Goal: Information Seeking & Learning: Find specific fact

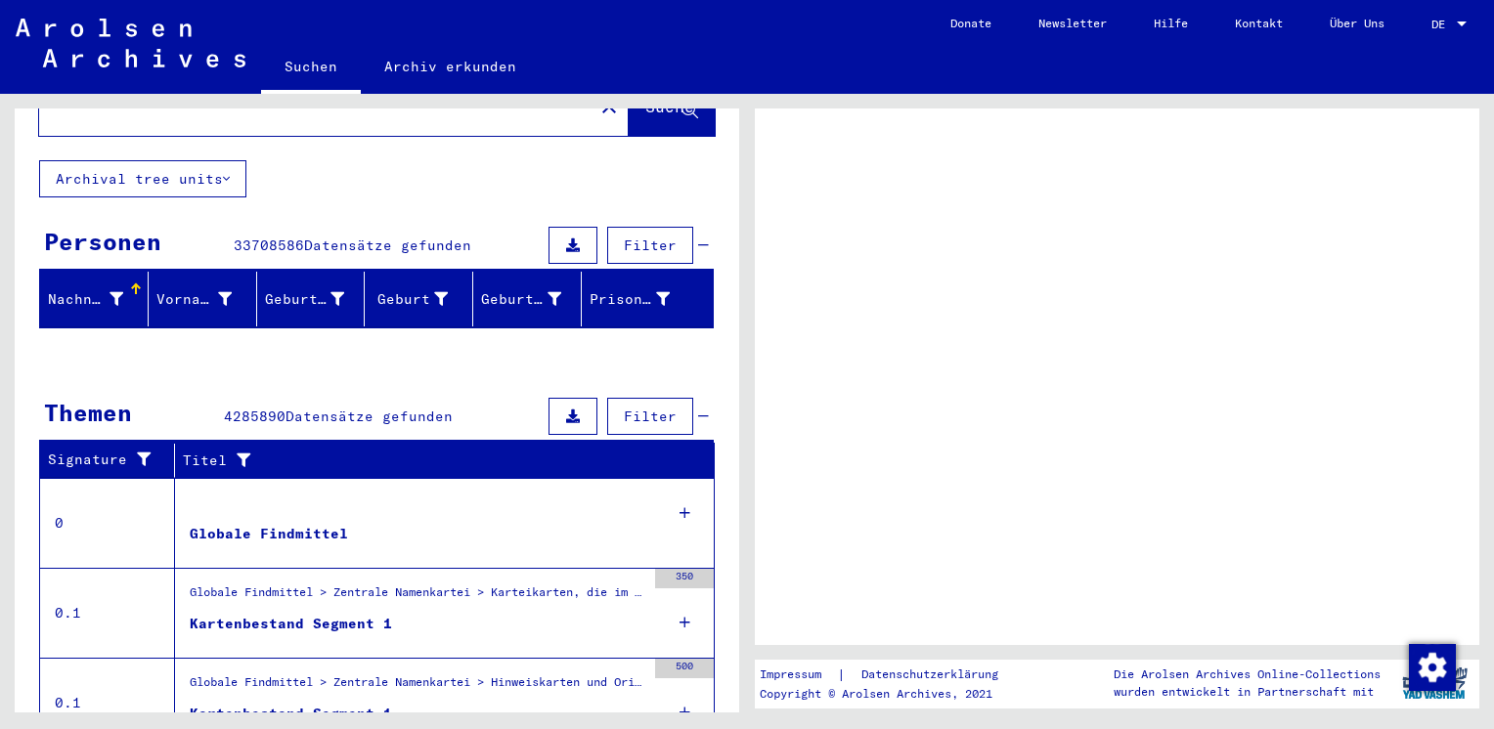
scroll to position [196, 0]
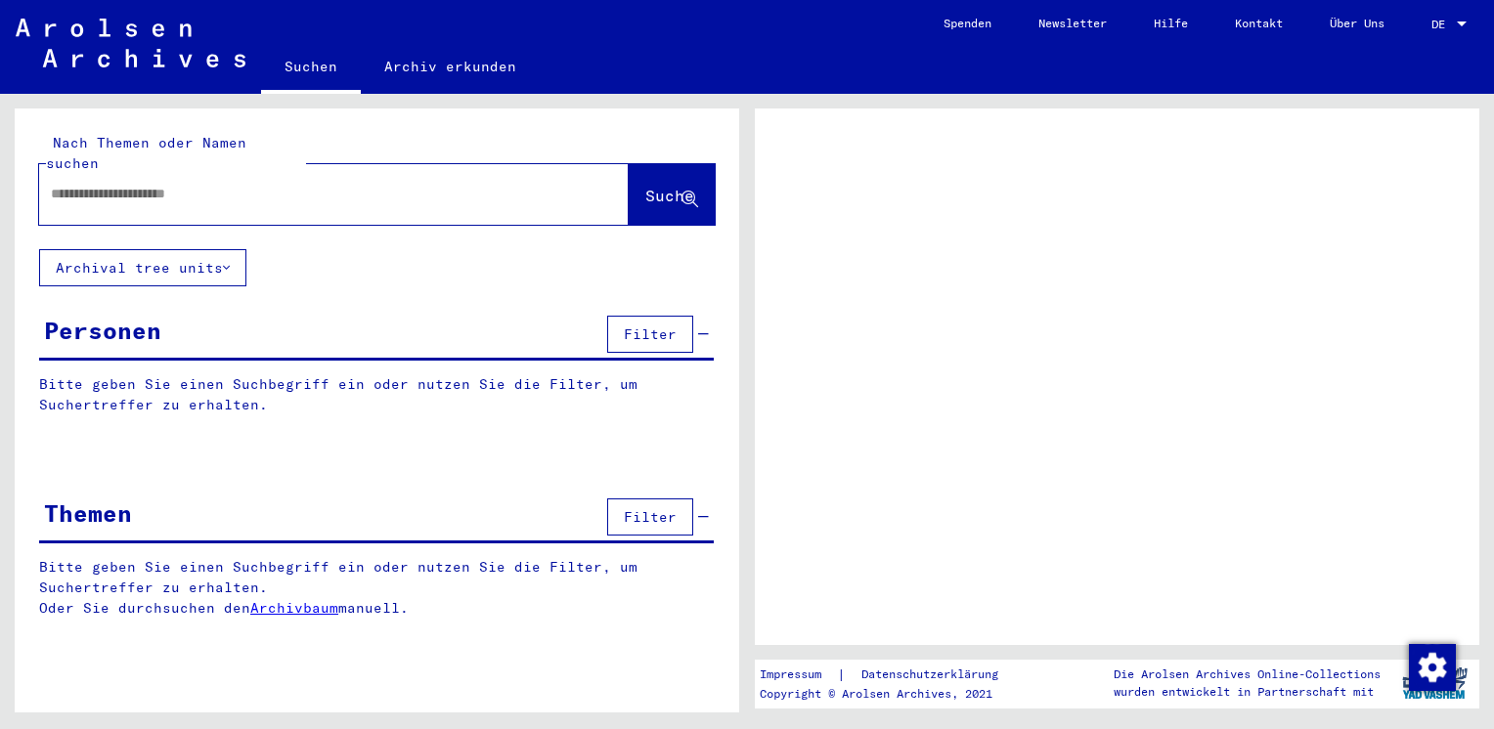
type input "**********"
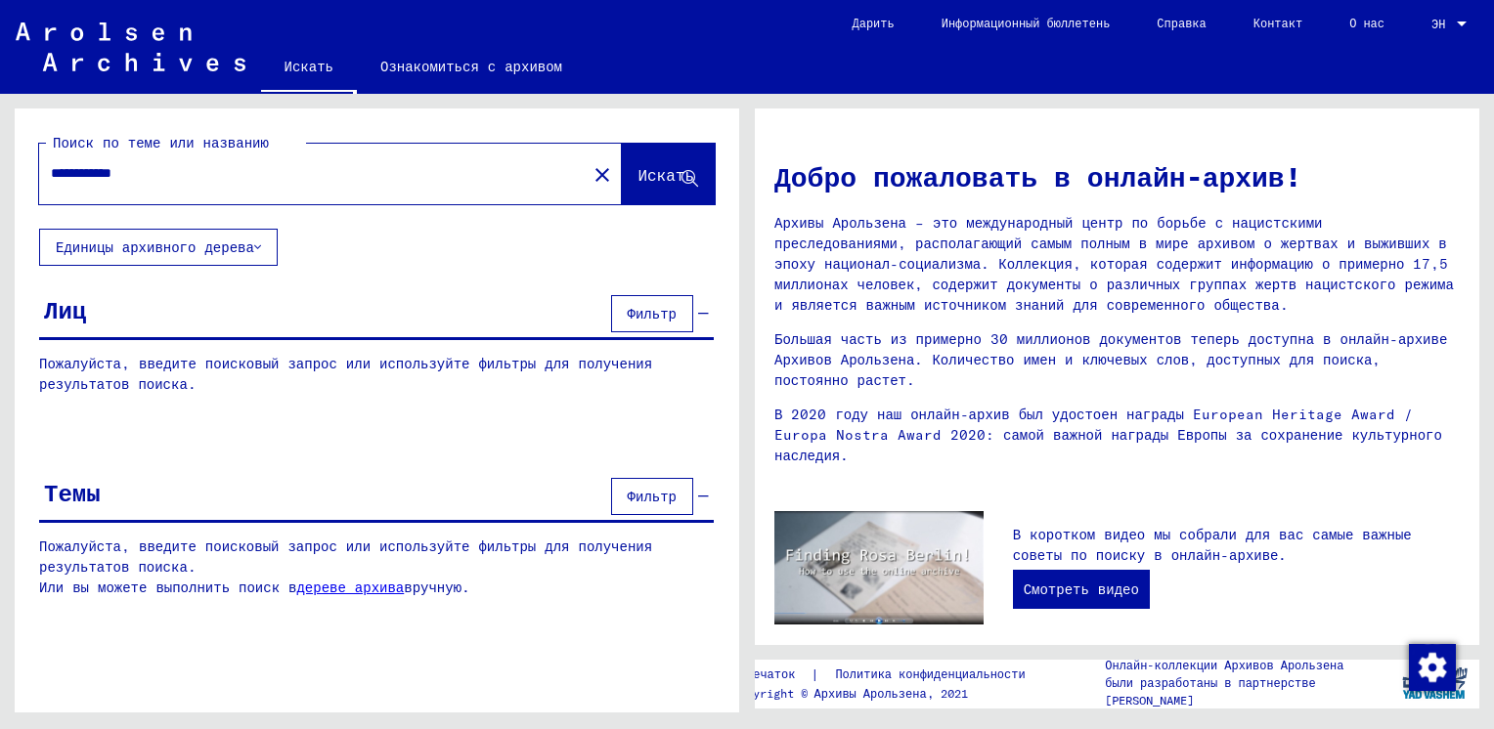
drag, startPoint x: 168, startPoint y: 170, endPoint x: 14, endPoint y: 179, distance: 154.8
click at [15, 179] on div "**********" at bounding box center [377, 169] width 725 height 120
click at [88, 313] on div "[PERSON_NAME]" at bounding box center [376, 315] width 675 height 50
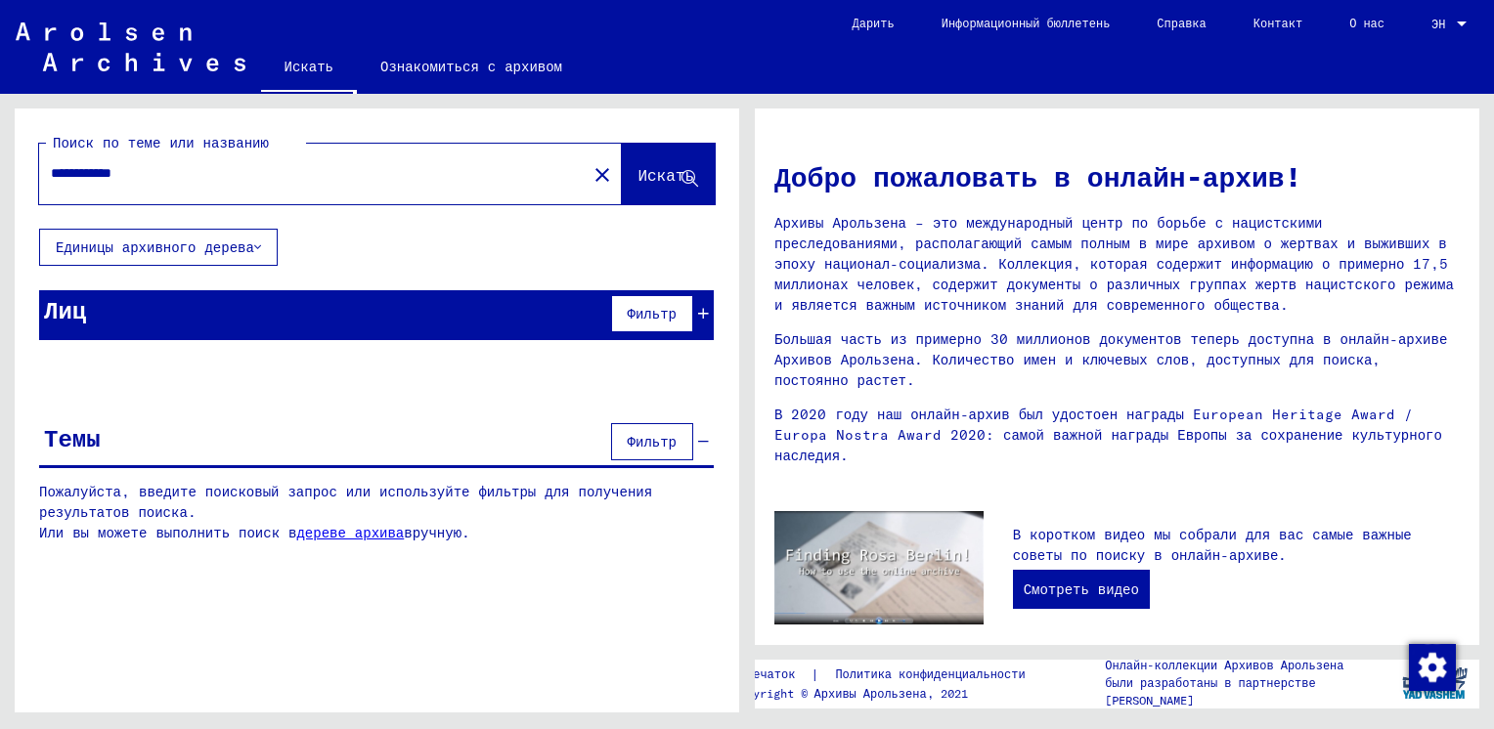
click at [88, 314] on div "[PERSON_NAME]" at bounding box center [376, 315] width 675 height 50
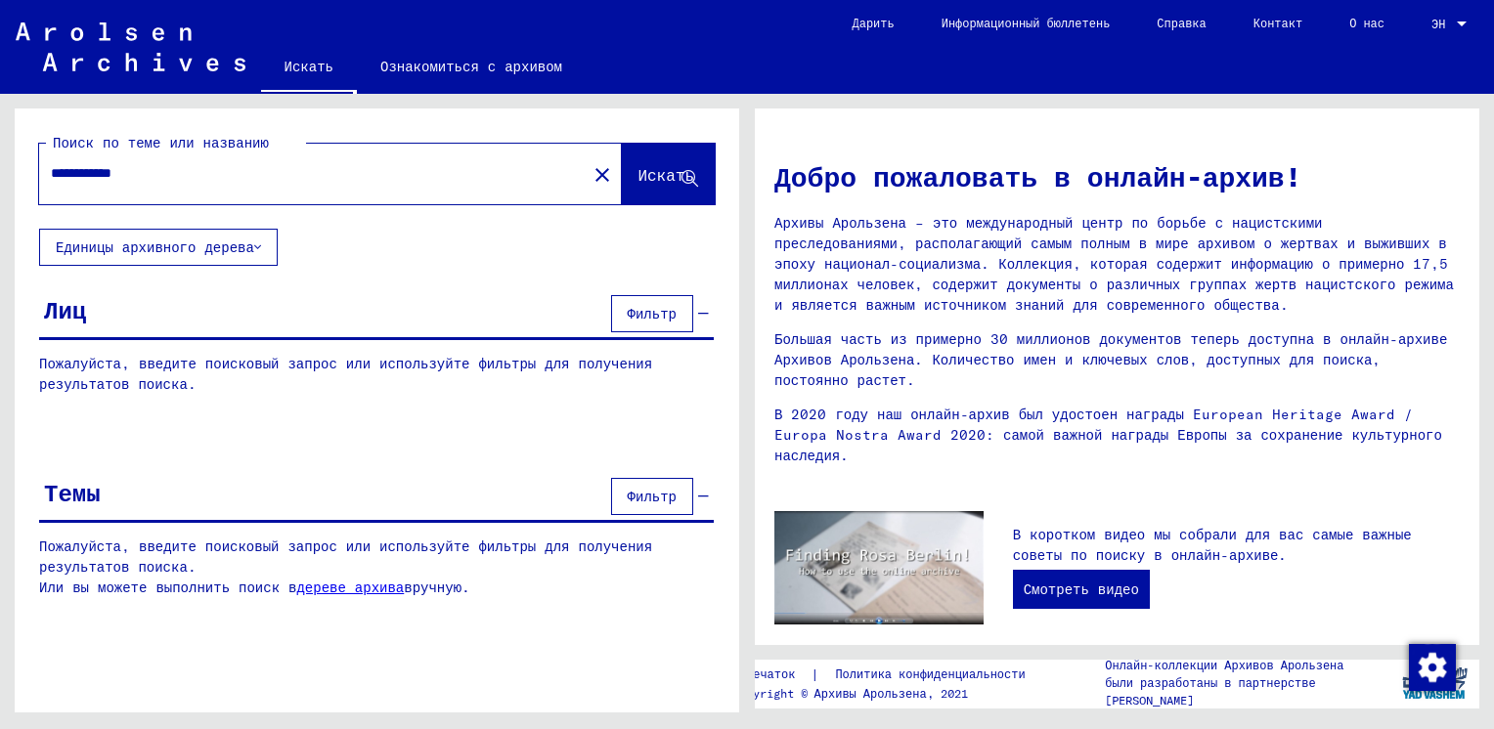
click at [88, 314] on div "[PERSON_NAME]" at bounding box center [376, 315] width 675 height 50
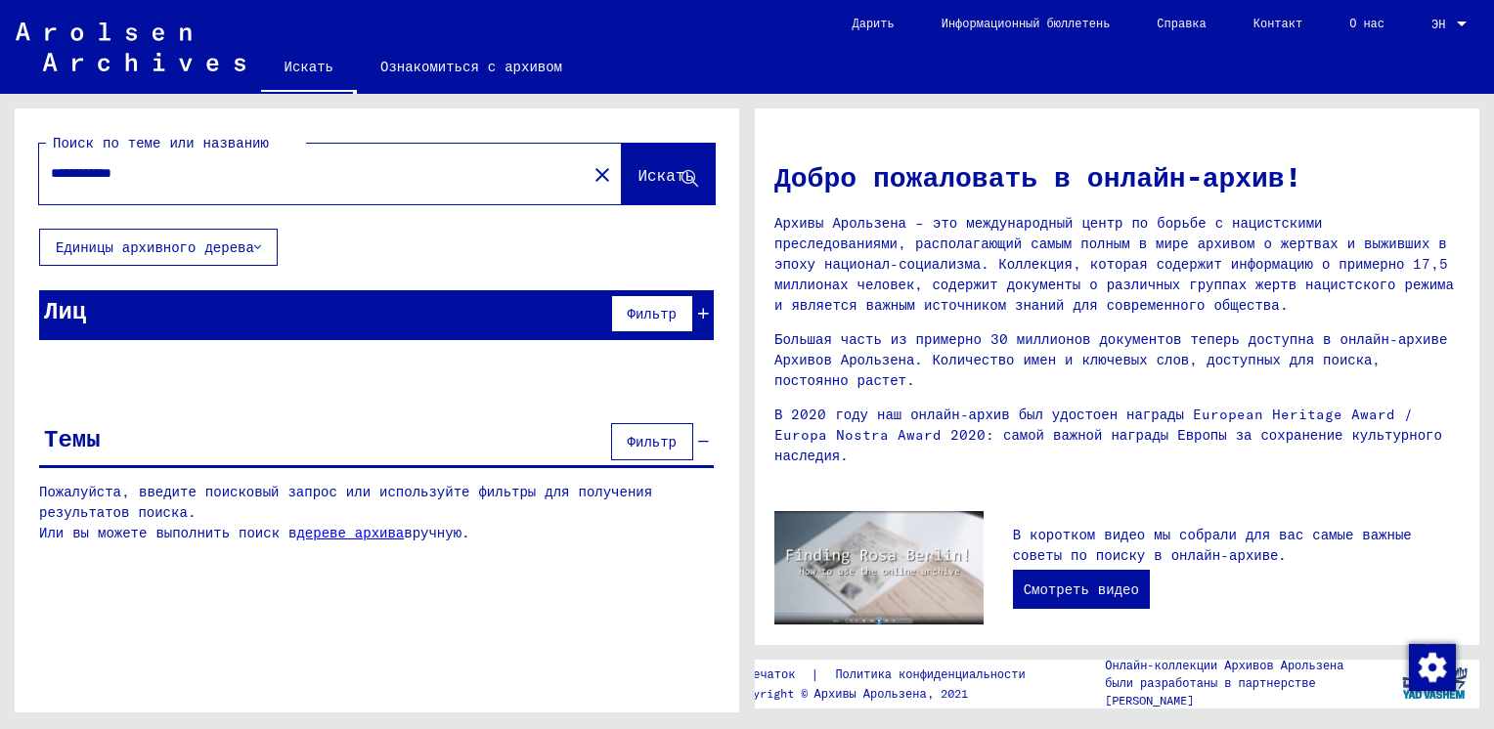
click at [666, 315] on span "Фильтр" at bounding box center [652, 314] width 49 height 18
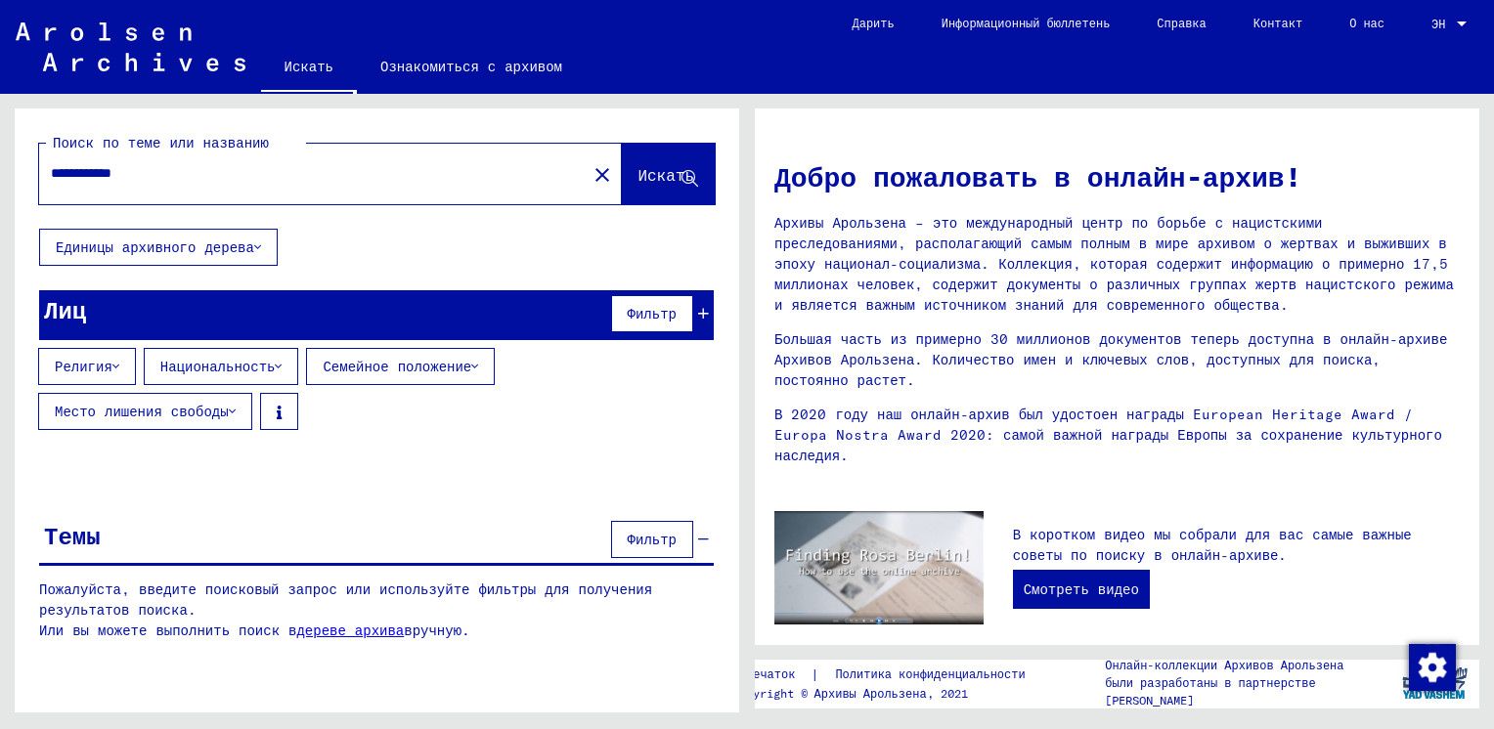
click at [139, 303] on div "[PERSON_NAME]" at bounding box center [376, 315] width 675 height 50
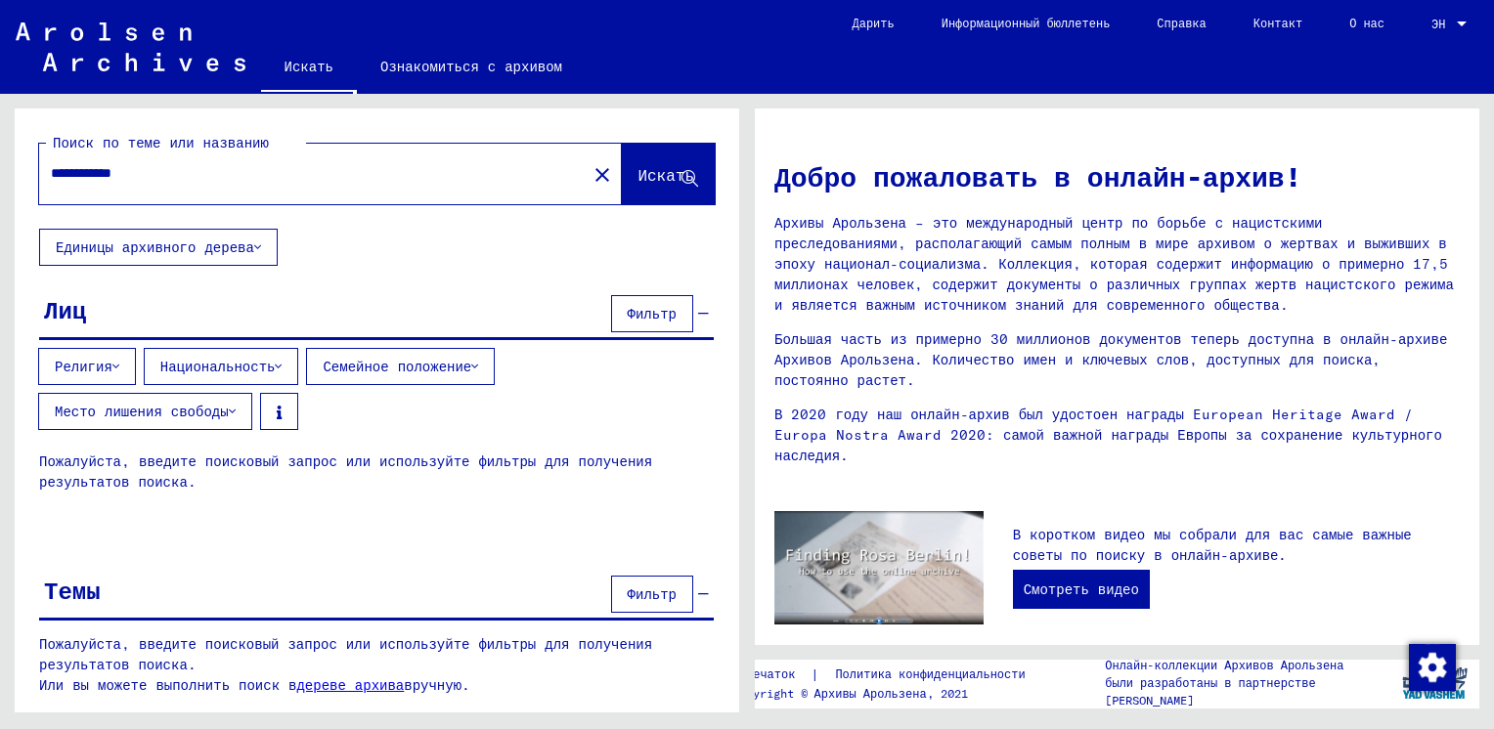
click at [702, 311] on icon at bounding box center [703, 314] width 11 height 14
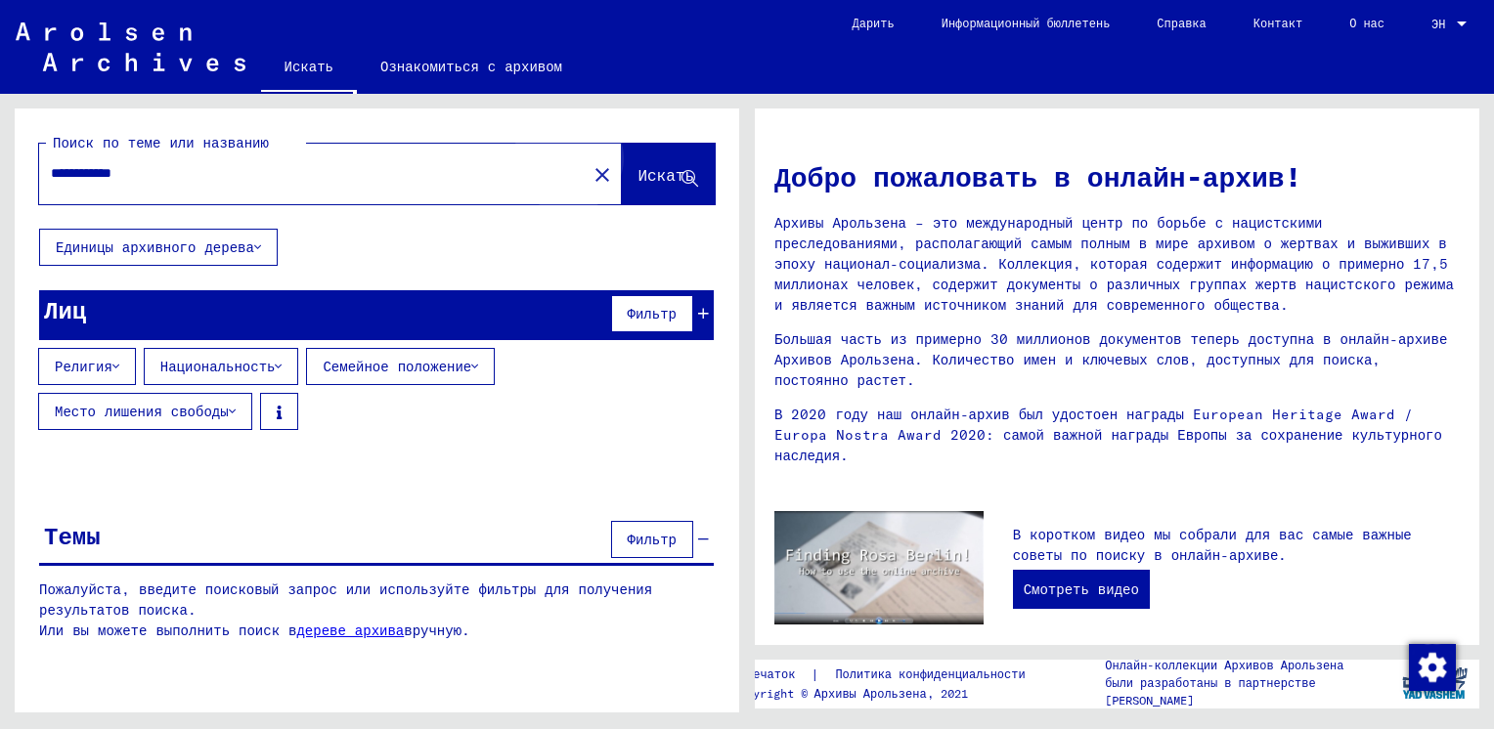
click at [645, 182] on span "Искать" at bounding box center [666, 175] width 57 height 20
click at [679, 174] on span "Искать" at bounding box center [666, 175] width 57 height 20
click at [659, 169] on span "Искать" at bounding box center [666, 175] width 57 height 20
